Goal: Browse casually

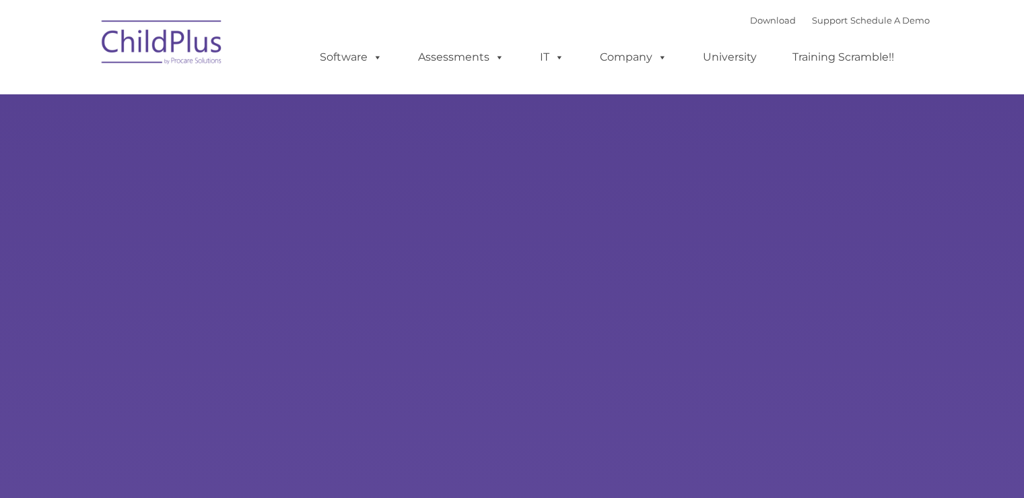
type input ""
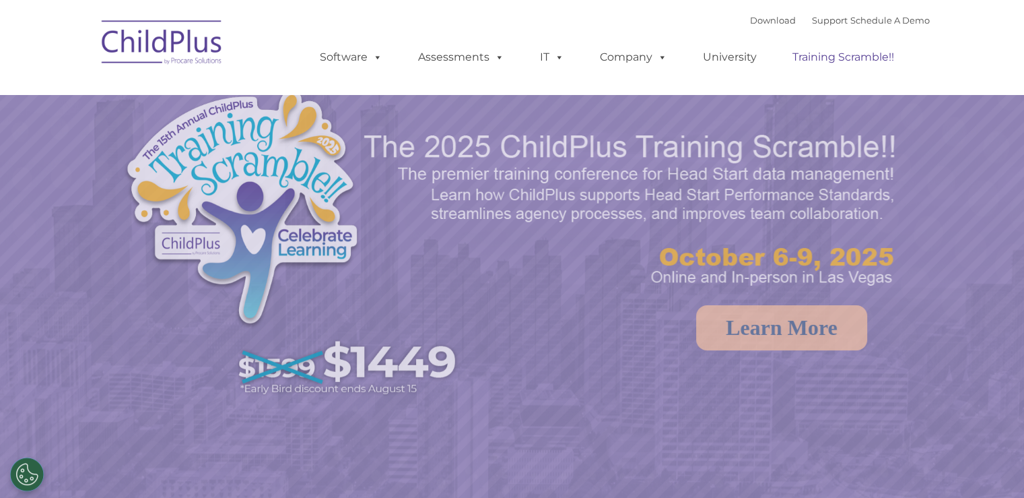
select select "MEDIUM"
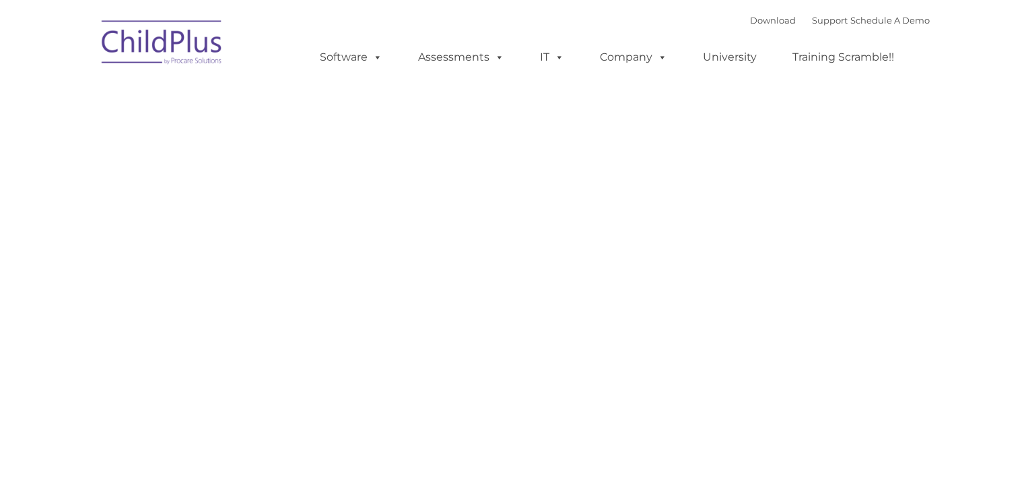
type input ""
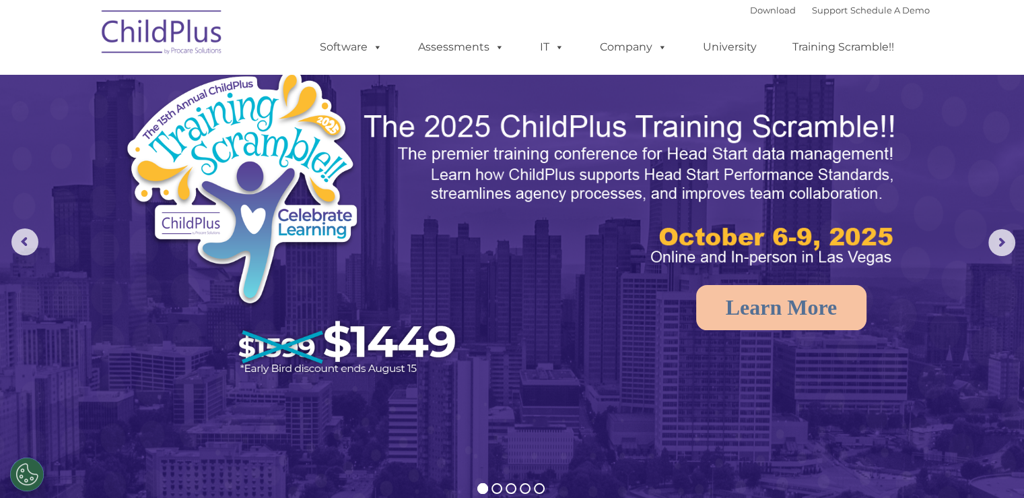
click at [590, 269] on img at bounding box center [631, 189] width 539 height 161
